Goal: Check status: Check status

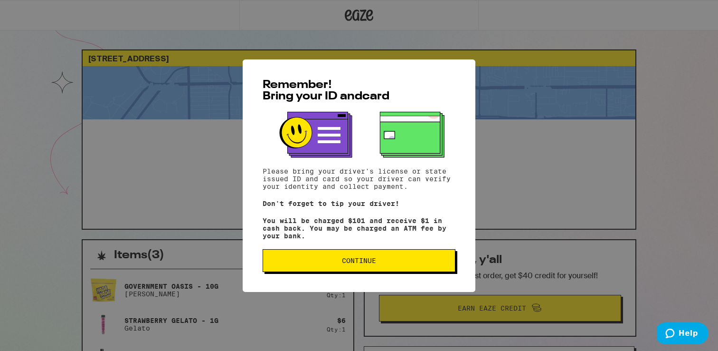
click at [373, 264] on span "Continue" at bounding box center [359, 260] width 34 height 7
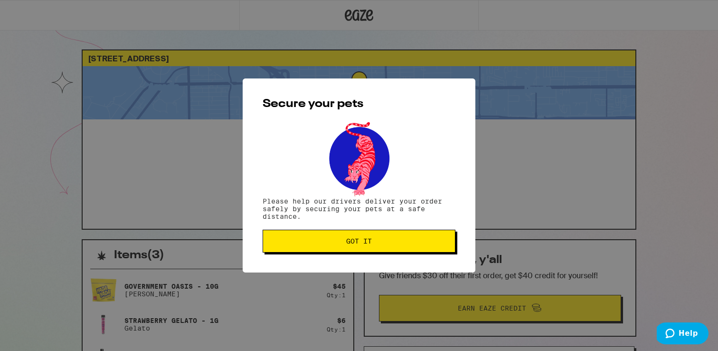
click at [335, 247] on button "Got it" at bounding box center [359, 240] width 193 height 23
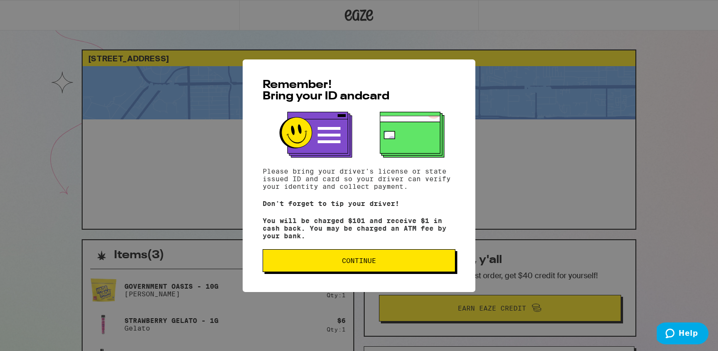
click at [405, 264] on span "Continue" at bounding box center [359, 260] width 177 height 7
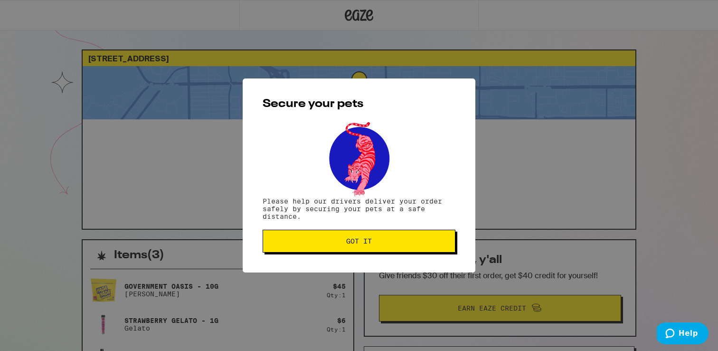
click at [376, 241] on span "Got it" at bounding box center [359, 241] width 177 height 7
